Goal: Task Accomplishment & Management: Use online tool/utility

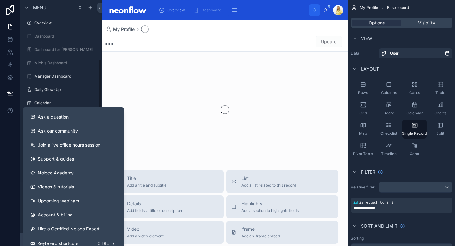
scroll to position [85, 0]
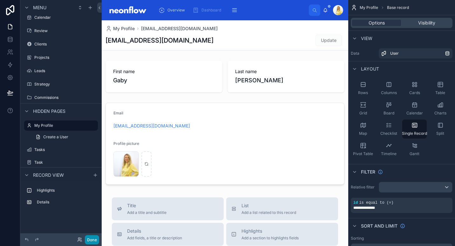
click at [97, 239] on button "Done" at bounding box center [92, 239] width 14 height 9
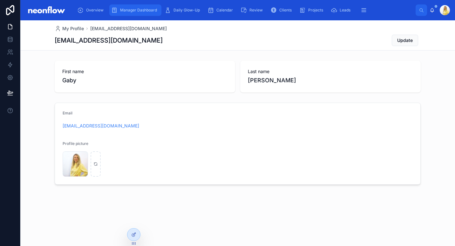
click at [132, 8] on span "Manager Dashboard" at bounding box center [138, 10] width 37 height 5
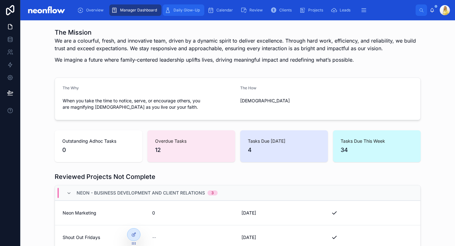
click at [184, 11] on span "Daily Glow-Up" at bounding box center [186, 10] width 26 height 5
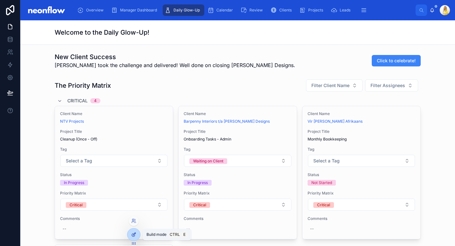
click at [130, 234] on div at bounding box center [133, 234] width 13 height 12
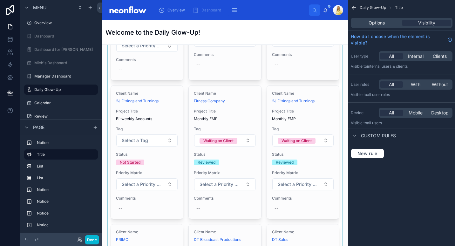
scroll to position [518, 0]
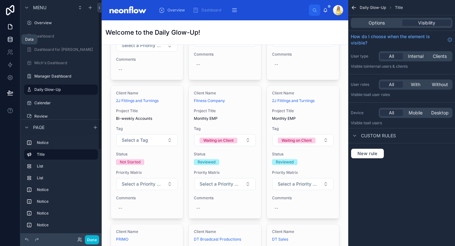
click at [12, 37] on icon at bounding box center [10, 39] width 6 height 6
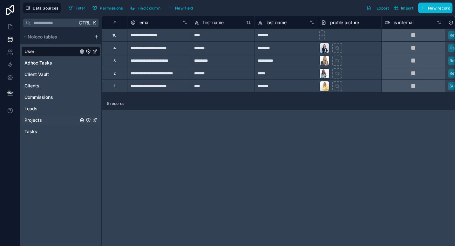
click at [43, 121] on link "Projects" at bounding box center [51, 120] width 54 height 6
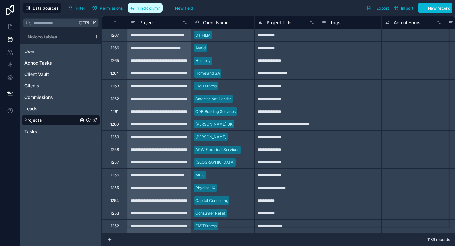
click at [148, 6] on span "Find column" at bounding box center [148, 8] width 23 height 5
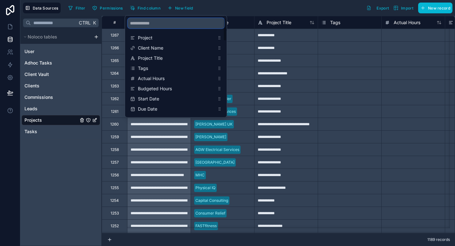
click at [160, 21] on input "scrollable content" at bounding box center [176, 23] width 97 height 10
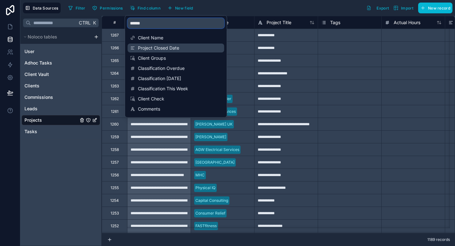
type input "******"
click at [160, 50] on span "Project Closed Date" at bounding box center [176, 48] width 77 height 6
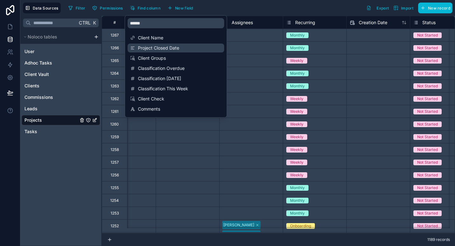
scroll to position [0, 508]
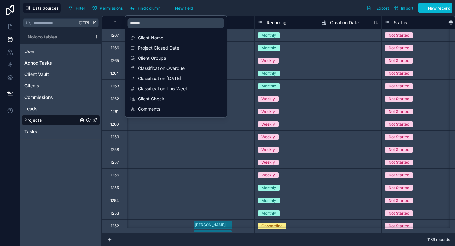
click at [246, 16] on div "Assignees" at bounding box center [221, 22] width 63 height 13
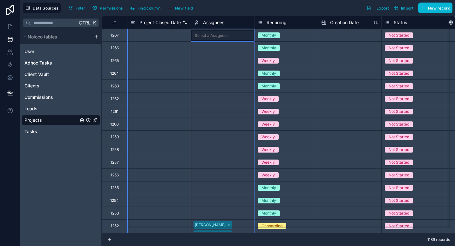
click at [164, 26] on div "Project Closed Date" at bounding box center [155, 23] width 50 height 8
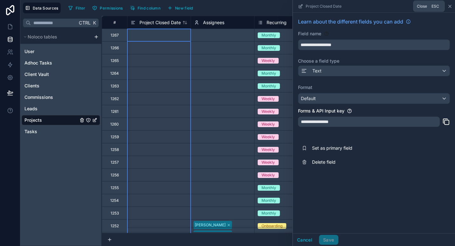
click at [449, 5] on icon at bounding box center [449, 6] width 5 height 5
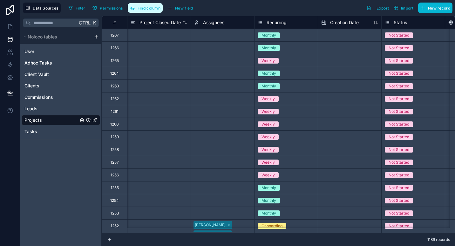
click at [151, 7] on span "Find column" at bounding box center [148, 8] width 23 height 5
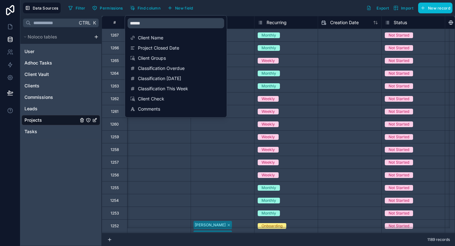
click at [221, 8] on div "Filter Permissions Find column New field Export Import New record" at bounding box center [259, 8] width 386 height 11
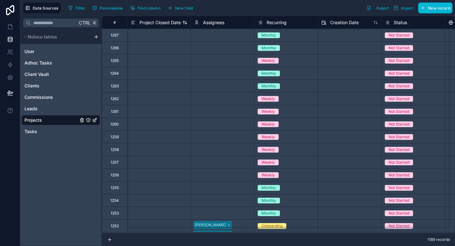
click at [164, 23] on span "Project Closed Date" at bounding box center [159, 22] width 41 height 6
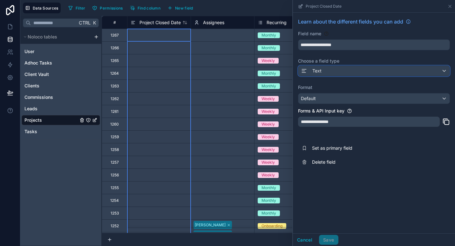
click at [390, 73] on div "Text" at bounding box center [373, 71] width 151 height 10
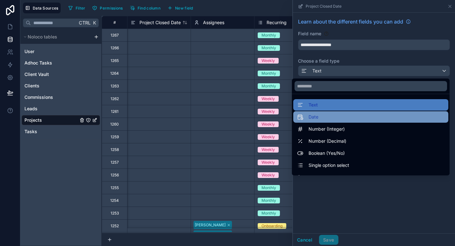
click at [320, 113] on div "Date" at bounding box center [370, 116] width 155 height 11
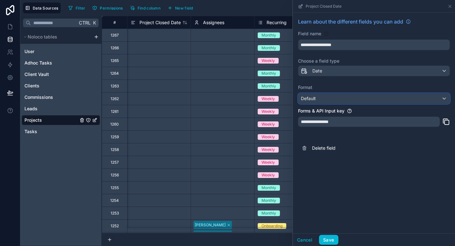
click at [337, 102] on div "Default" at bounding box center [373, 98] width 151 height 10
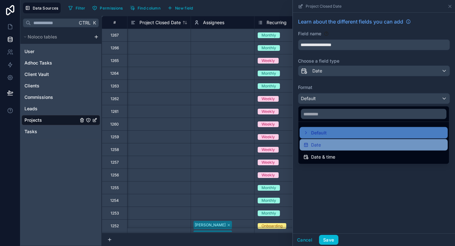
click at [330, 146] on div "Date" at bounding box center [373, 145] width 140 height 8
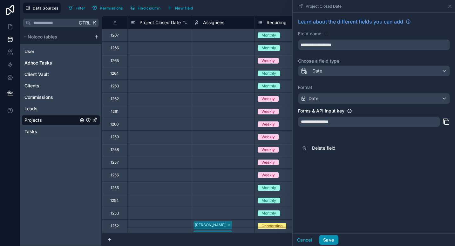
click at [324, 237] on button "Save" at bounding box center [328, 240] width 19 height 10
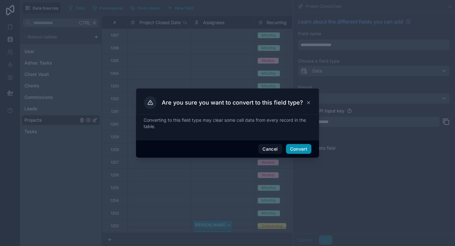
click at [301, 149] on button "Convert" at bounding box center [298, 149] width 25 height 10
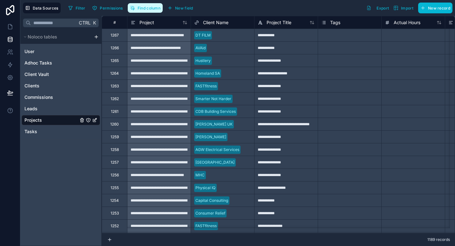
click at [147, 5] on button "Find column" at bounding box center [145, 8] width 35 height 10
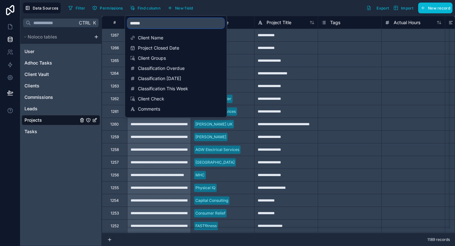
click at [143, 27] on input "******" at bounding box center [176, 23] width 97 height 10
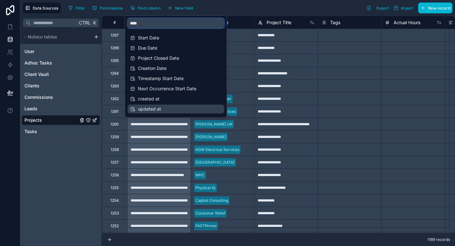
type input "****"
click at [157, 112] on div "updated at" at bounding box center [176, 108] width 97 height 9
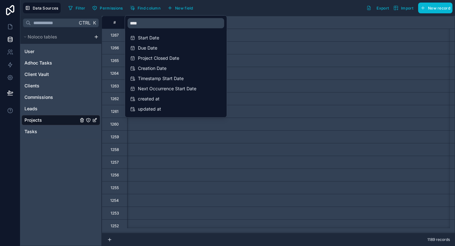
scroll to position [0, 2217]
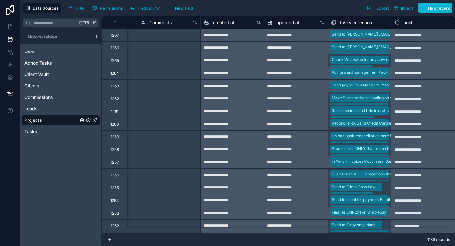
click at [261, 10] on div "Filter Permissions Find column New field Export Import New record" at bounding box center [259, 8] width 386 height 11
click at [10, 24] on icon at bounding box center [10, 26] width 6 height 6
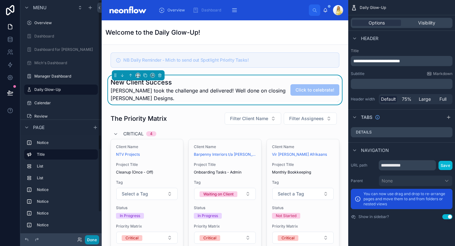
click at [94, 240] on button "Done" at bounding box center [92, 239] width 14 height 9
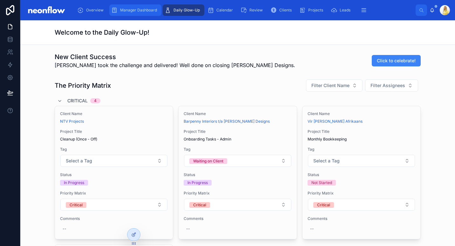
click at [123, 9] on span "Manager Dashboard" at bounding box center [138, 10] width 37 height 5
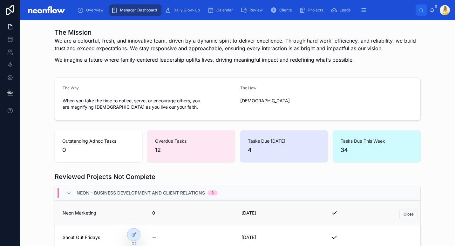
click at [83, 212] on span "Neon Marketing" at bounding box center [104, 213] width 82 height 6
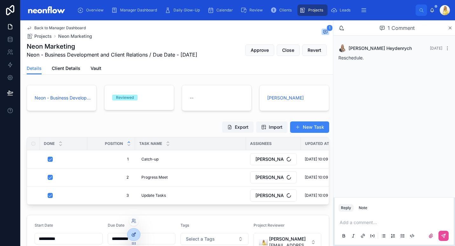
click at [138, 237] on div at bounding box center [133, 234] width 13 height 12
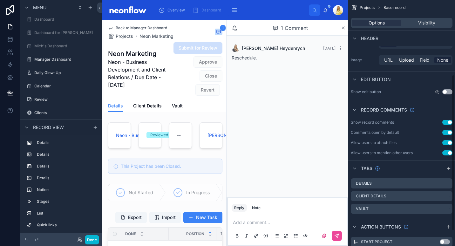
scroll to position [141, 0]
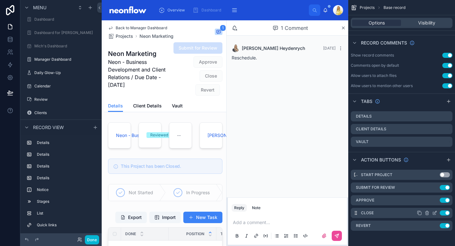
click at [434, 211] on icon "scrollable content" at bounding box center [434, 212] width 5 height 5
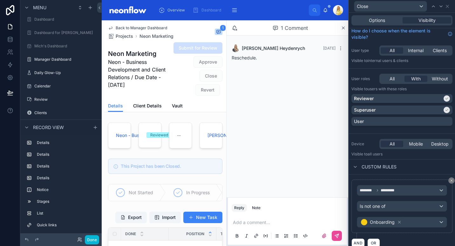
scroll to position [0, 0]
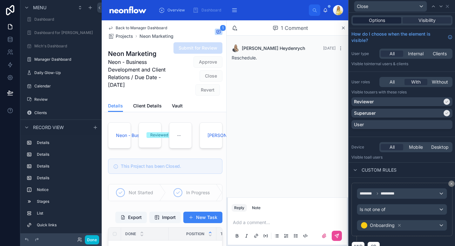
click at [382, 20] on span "Options" at bounding box center [377, 20] width 16 height 6
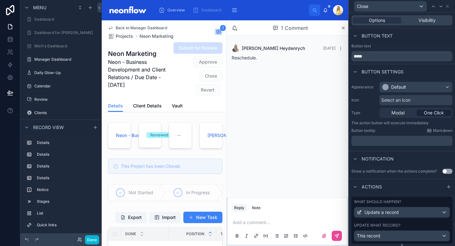
scroll to position [70, 0]
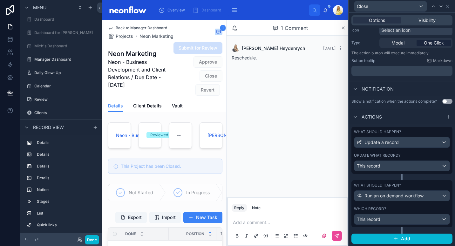
click at [421, 153] on div "Update what record?" at bounding box center [402, 155] width 96 height 5
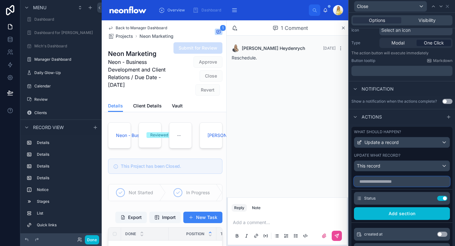
click at [399, 181] on input "text" at bounding box center [402, 181] width 96 height 10
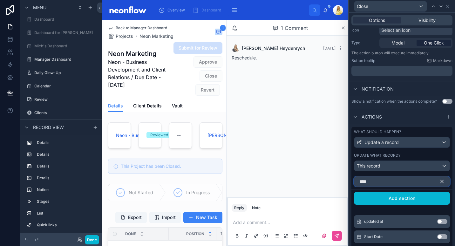
type input "****"
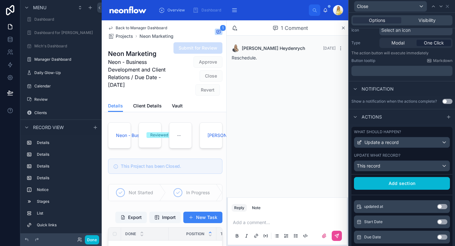
scroll to position [208, 0]
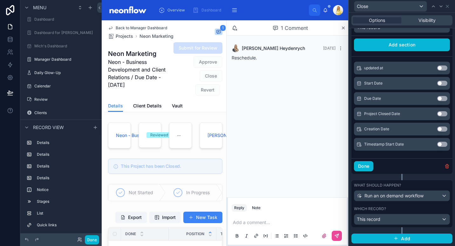
click at [437, 114] on button "Use setting" at bounding box center [442, 113] width 10 height 5
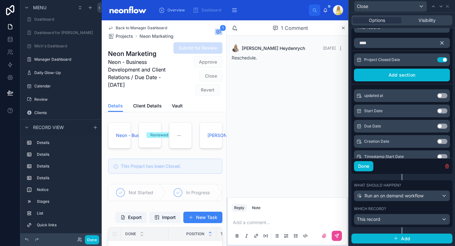
scroll to position [60, 0]
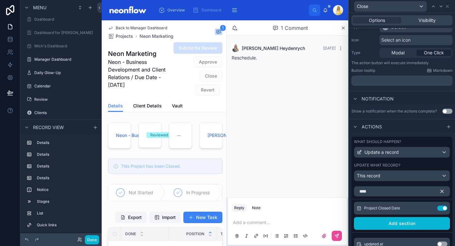
click at [439, 189] on icon "button" at bounding box center [442, 191] width 6 height 6
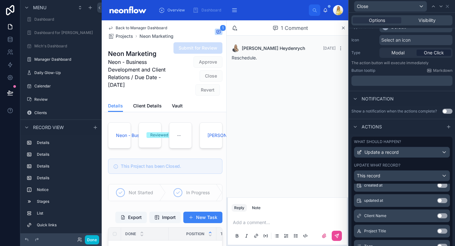
scroll to position [0, 0]
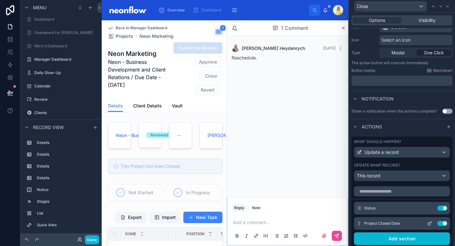
click at [427, 221] on icon at bounding box center [429, 223] width 5 height 5
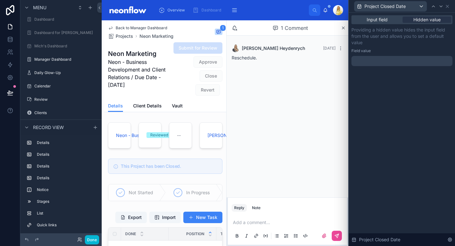
click at [415, 62] on div at bounding box center [401, 61] width 101 height 10
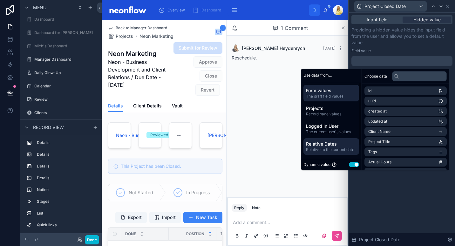
click at [329, 145] on span "Relative Dates" at bounding box center [331, 144] width 50 height 6
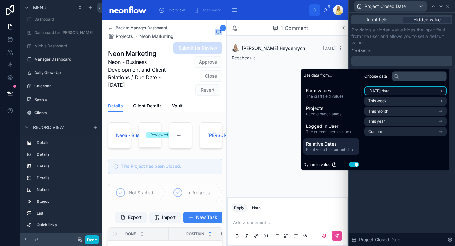
click at [395, 90] on li "[DATE] date" at bounding box center [405, 90] width 82 height 9
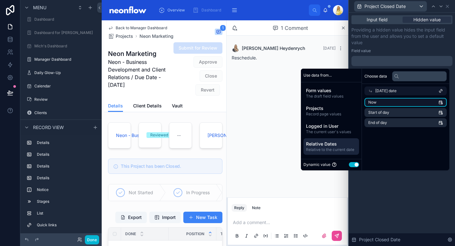
click at [394, 99] on li "Now" at bounding box center [405, 102] width 82 height 9
click at [392, 43] on p "Providing a hidden value hides the input field from the user and allows you to …" at bounding box center [401, 36] width 101 height 19
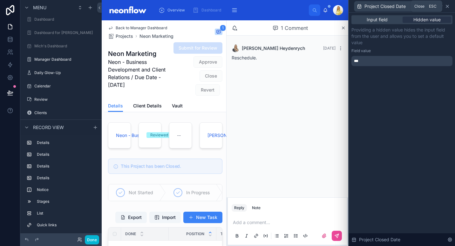
click at [448, 4] on icon at bounding box center [446, 6] width 5 height 5
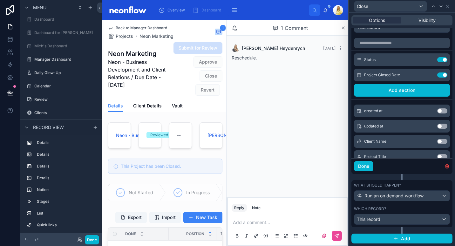
scroll to position [134, 0]
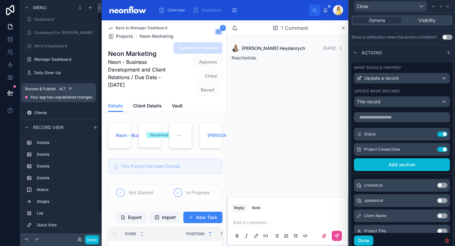
click at [9, 91] on icon at bounding box center [9, 92] width 5 height 3
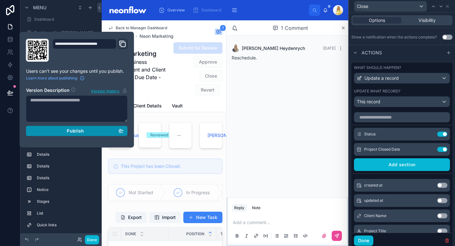
click at [45, 131] on div "Publish" at bounding box center [76, 131] width 93 height 6
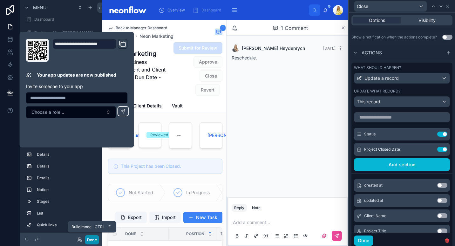
click at [90, 242] on button "Done" at bounding box center [92, 239] width 14 height 9
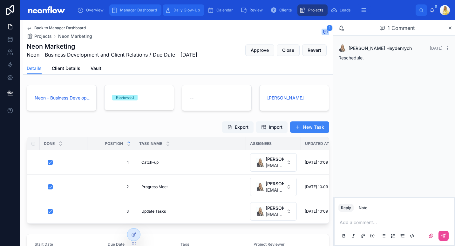
drag, startPoint x: 140, startPoint y: 11, endPoint x: 182, endPoint y: 11, distance: 42.5
click at [140, 11] on span "Manager Dashboard" at bounding box center [138, 10] width 37 height 5
click at [175, 11] on span "Daily Glow-Up" at bounding box center [186, 10] width 26 height 5
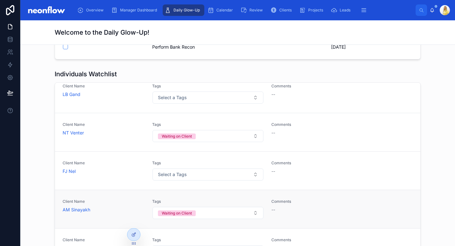
scroll to position [1506, 0]
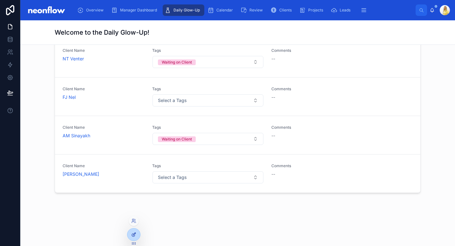
click at [135, 232] on icon at bounding box center [134, 233] width 3 height 3
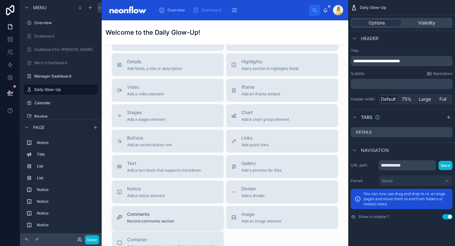
scroll to position [1653, 0]
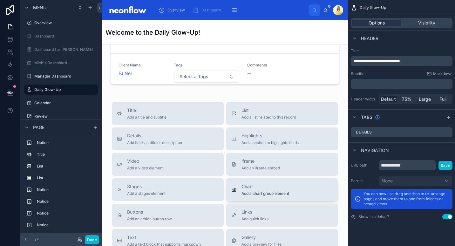
click at [262, 191] on span "Add a chart group element" at bounding box center [265, 193] width 48 height 5
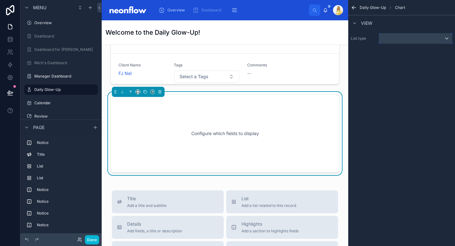
click at [413, 40] on div "scrollable content" at bounding box center [415, 38] width 73 height 10
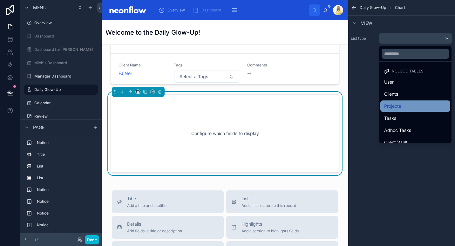
click at [410, 107] on div "Projects" at bounding box center [415, 106] width 62 height 8
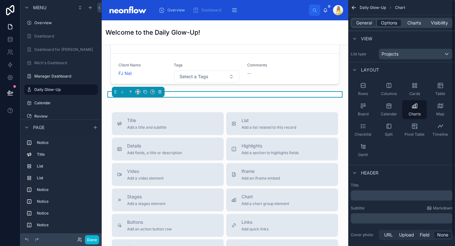
click at [395, 24] on span "Options" at bounding box center [389, 23] width 16 height 6
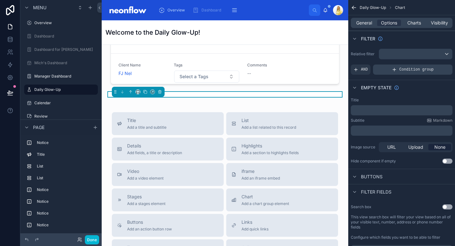
click at [399, 71] on div "Condition group" at bounding box center [412, 69] width 79 height 10
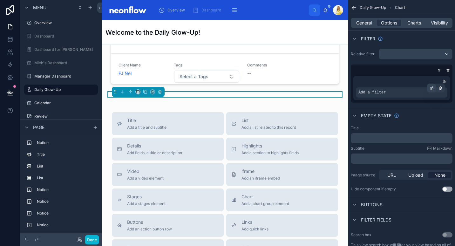
click at [433, 88] on div "scrollable content" at bounding box center [431, 87] width 9 height 9
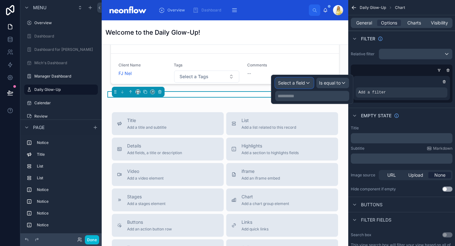
click at [288, 84] on span "Select a field" at bounding box center [291, 82] width 27 height 5
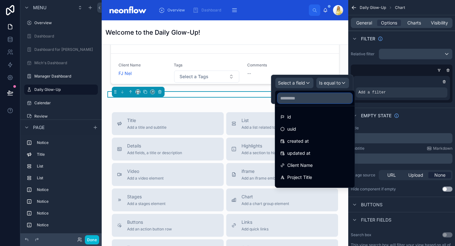
click at [294, 99] on input "text" at bounding box center [314, 98] width 74 height 10
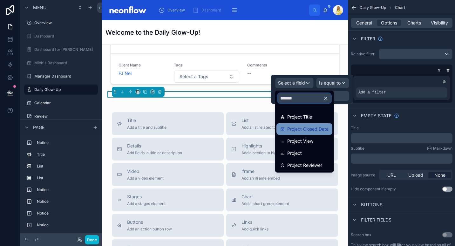
type input "*******"
click at [317, 132] on span "Project Closed Date" at bounding box center [307, 129] width 41 height 8
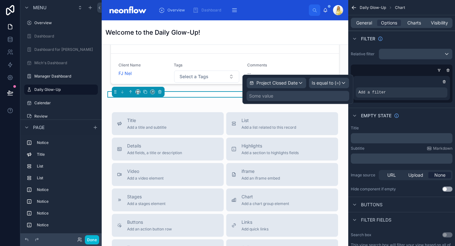
click at [323, 94] on div "Some value" at bounding box center [297, 96] width 103 height 10
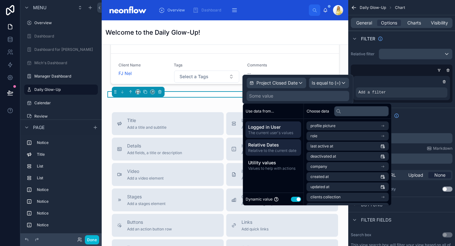
click at [267, 145] on span "Relative Dates" at bounding box center [273, 145] width 50 height 6
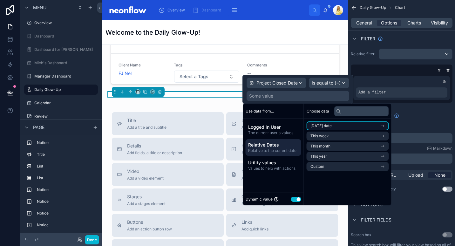
click at [375, 128] on li "[DATE] date" at bounding box center [347, 125] width 82 height 9
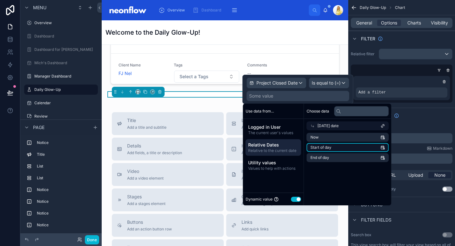
click at [372, 147] on li "Start of day" at bounding box center [347, 147] width 82 height 9
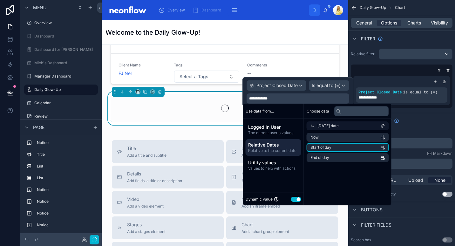
click at [430, 119] on div "Empty state" at bounding box center [401, 120] width 107 height 15
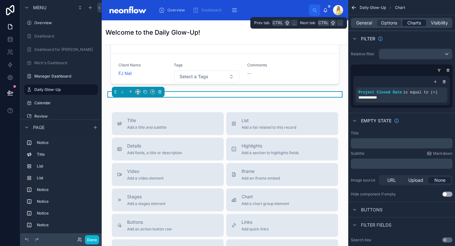
click at [411, 21] on span "Charts" at bounding box center [414, 23] width 14 height 6
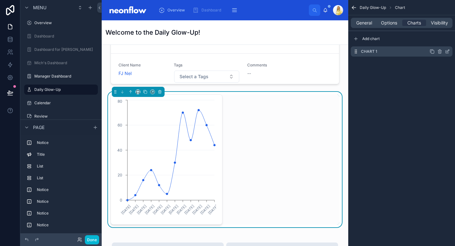
click at [448, 50] on icon "scrollable content" at bounding box center [448, 50] width 1 height 1
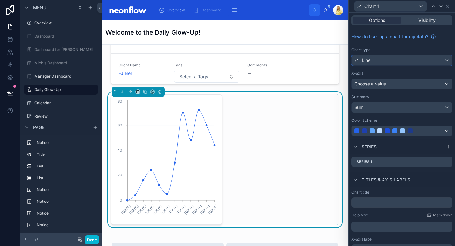
click at [436, 58] on div "Line" at bounding box center [401, 60] width 100 height 10
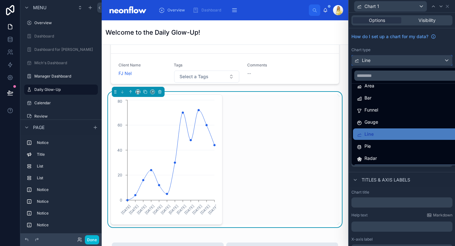
scroll to position [0, 0]
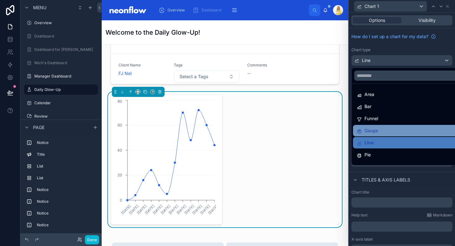
click at [418, 126] on div "Gauge" at bounding box center [407, 130] width 108 height 11
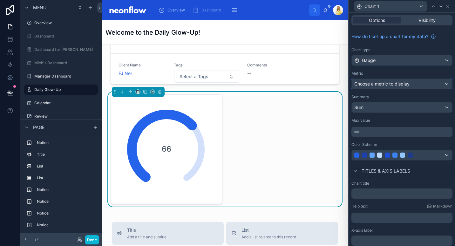
click at [407, 88] on div "Choose a metric to display" at bounding box center [401, 84] width 100 height 10
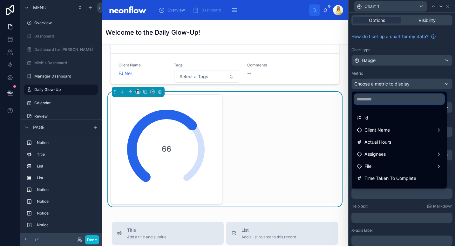
click at [403, 96] on input "text" at bounding box center [399, 99] width 90 height 10
click at [406, 77] on div at bounding box center [402, 123] width 106 height 246
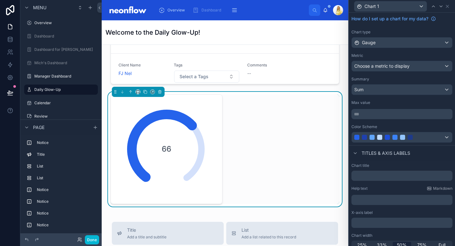
scroll to position [24, 0]
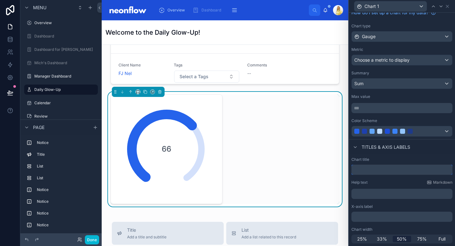
click at [395, 173] on input "text" at bounding box center [401, 169] width 101 height 10
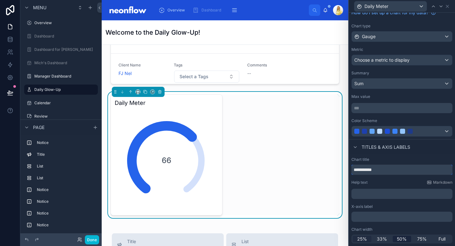
type input "**********"
click at [360, 238] on span "25%" at bounding box center [362, 239] width 10 height 6
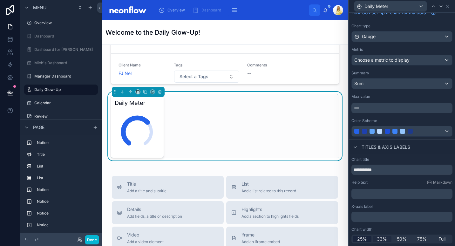
click at [381, 240] on span "33%" at bounding box center [381, 239] width 10 height 6
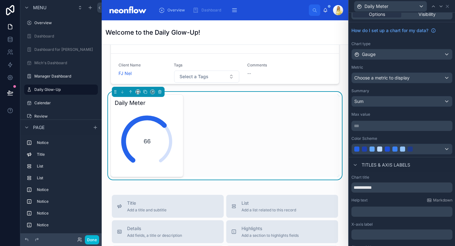
scroll to position [0, 0]
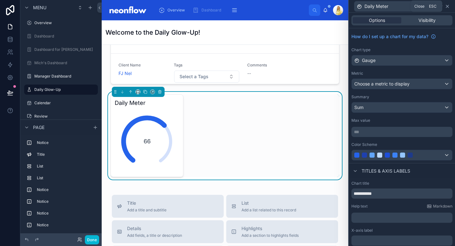
click at [449, 6] on icon at bounding box center [446, 6] width 5 height 5
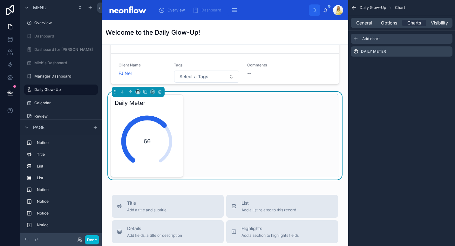
click at [380, 36] on div "Add chart" at bounding box center [401, 39] width 102 height 10
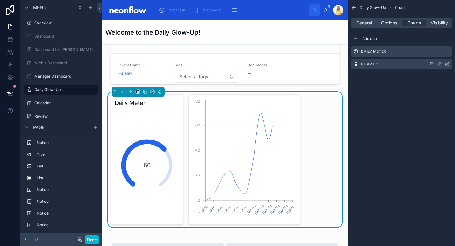
click at [449, 65] on icon "scrollable content" at bounding box center [446, 64] width 5 height 5
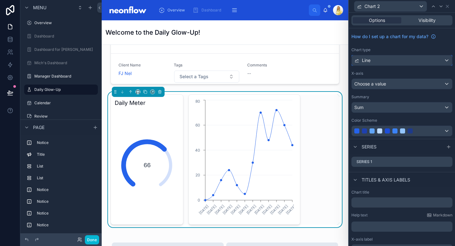
click at [397, 63] on div "Line" at bounding box center [401, 60] width 100 height 10
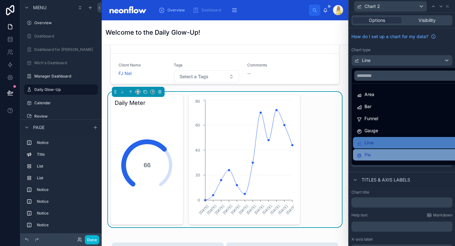
click at [399, 112] on div "Bar" at bounding box center [407, 106] width 108 height 11
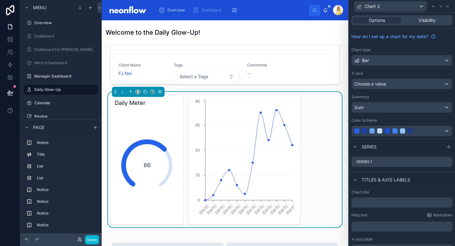
click at [413, 78] on div "X-axis Choose a value" at bounding box center [401, 80] width 101 height 18
click at [412, 85] on div "Choose a value" at bounding box center [401, 84] width 100 height 10
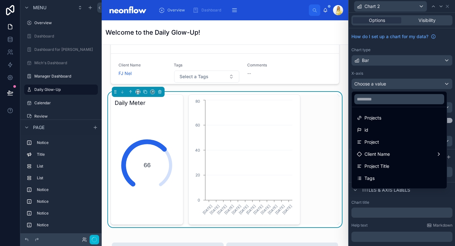
click at [395, 85] on div at bounding box center [402, 123] width 106 height 246
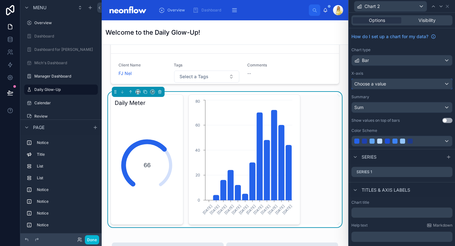
click at [394, 85] on div "Choose a value" at bounding box center [401, 84] width 100 height 10
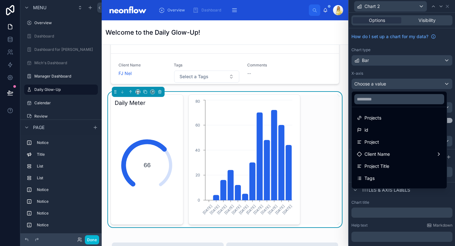
click at [393, 93] on div at bounding box center [398, 98] width 95 height 15
click at [394, 98] on input "text" at bounding box center [399, 99] width 90 height 10
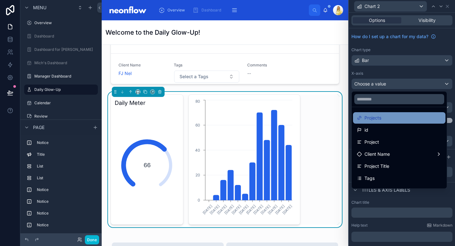
click at [386, 116] on div "Projects" at bounding box center [398, 118] width 85 height 8
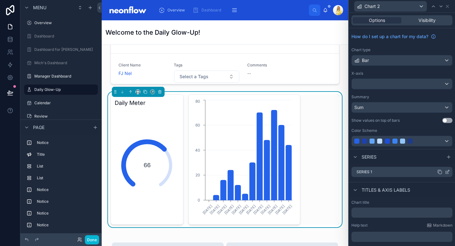
click at [444, 170] on icon at bounding box center [446, 171] width 5 height 5
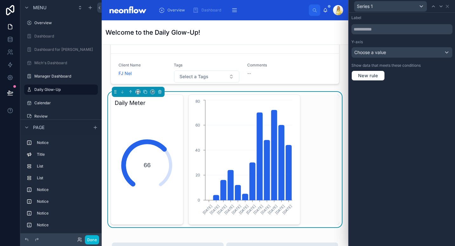
click at [384, 58] on div "Label Y-axis Choose a value Show data that meets these conditions New rule" at bounding box center [402, 48] width 106 height 70
click at [394, 53] on div "Choose a value" at bounding box center [401, 52] width 100 height 10
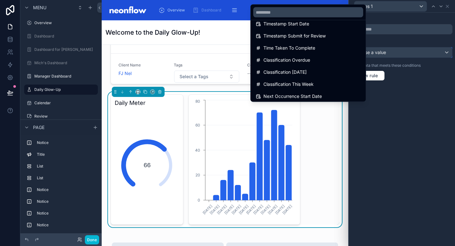
scroll to position [202, 0]
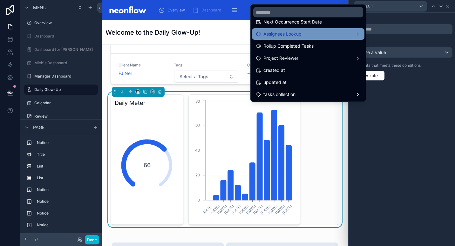
click at [332, 37] on div "Assignees Lookup" at bounding box center [308, 34] width 105 height 8
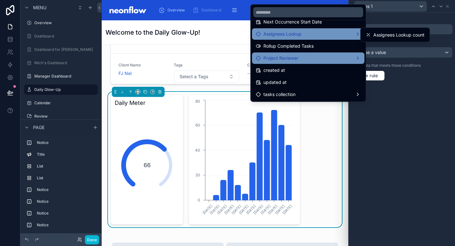
click at [325, 57] on div "Project Reviewer" at bounding box center [308, 59] width 105 height 8
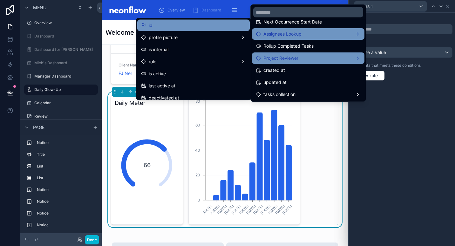
click at [197, 26] on div "id" at bounding box center [193, 26] width 105 height 8
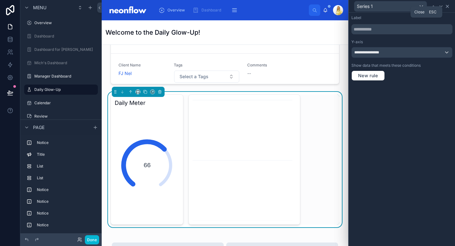
click at [447, 5] on icon at bounding box center [446, 6] width 5 height 5
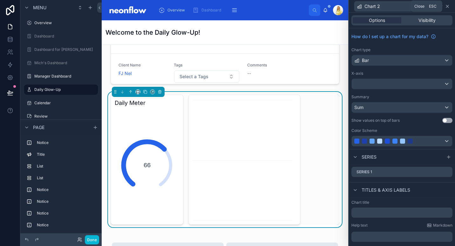
click at [448, 8] on icon at bounding box center [446, 6] width 5 height 5
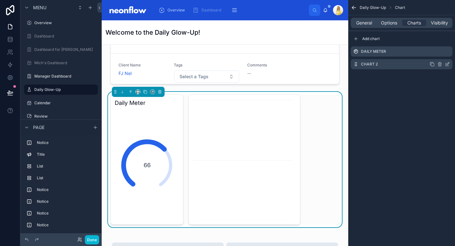
click at [445, 65] on icon "scrollable content" at bounding box center [446, 64] width 3 height 3
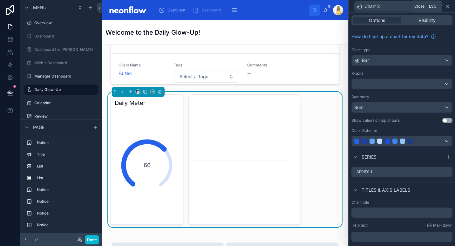
click at [446, 7] on icon at bounding box center [446, 6] width 5 height 5
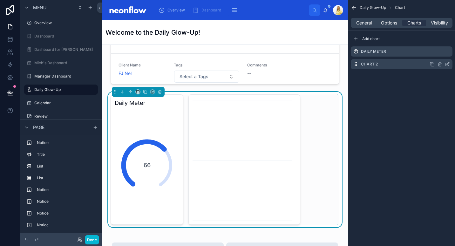
click at [449, 63] on icon "scrollable content" at bounding box center [446, 64] width 5 height 5
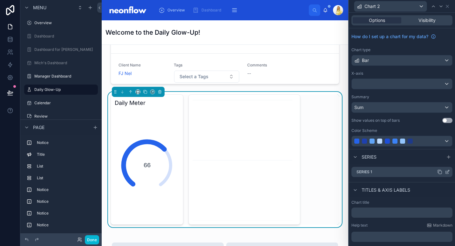
scroll to position [66, 0]
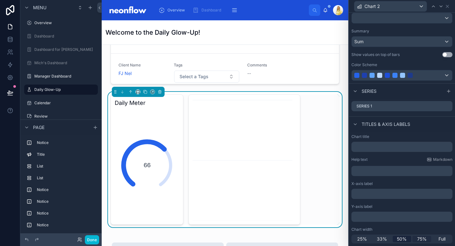
click at [417, 238] on span "75%" at bounding box center [422, 239] width 10 height 6
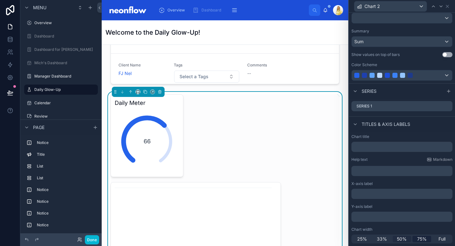
click at [396, 241] on span "50%" at bounding box center [401, 239] width 10 height 6
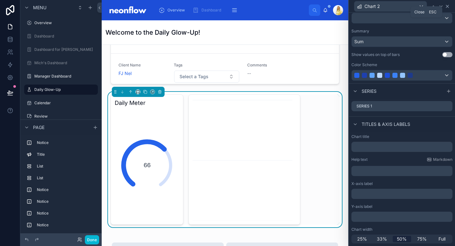
click at [447, 6] on icon at bounding box center [447, 6] width 3 height 3
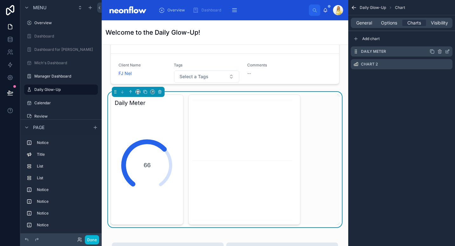
click at [447, 51] on icon "scrollable content" at bounding box center [446, 51] width 5 height 5
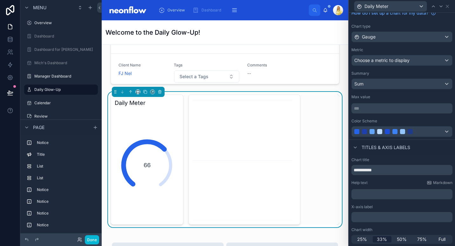
scroll to position [24, 0]
click at [401, 239] on span "50%" at bounding box center [401, 239] width 10 height 6
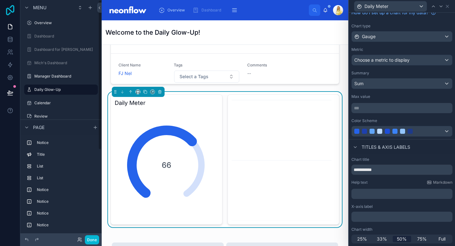
click at [15, 8] on icon at bounding box center [10, 10] width 13 height 10
